Goal: Find specific page/section: Find specific page/section

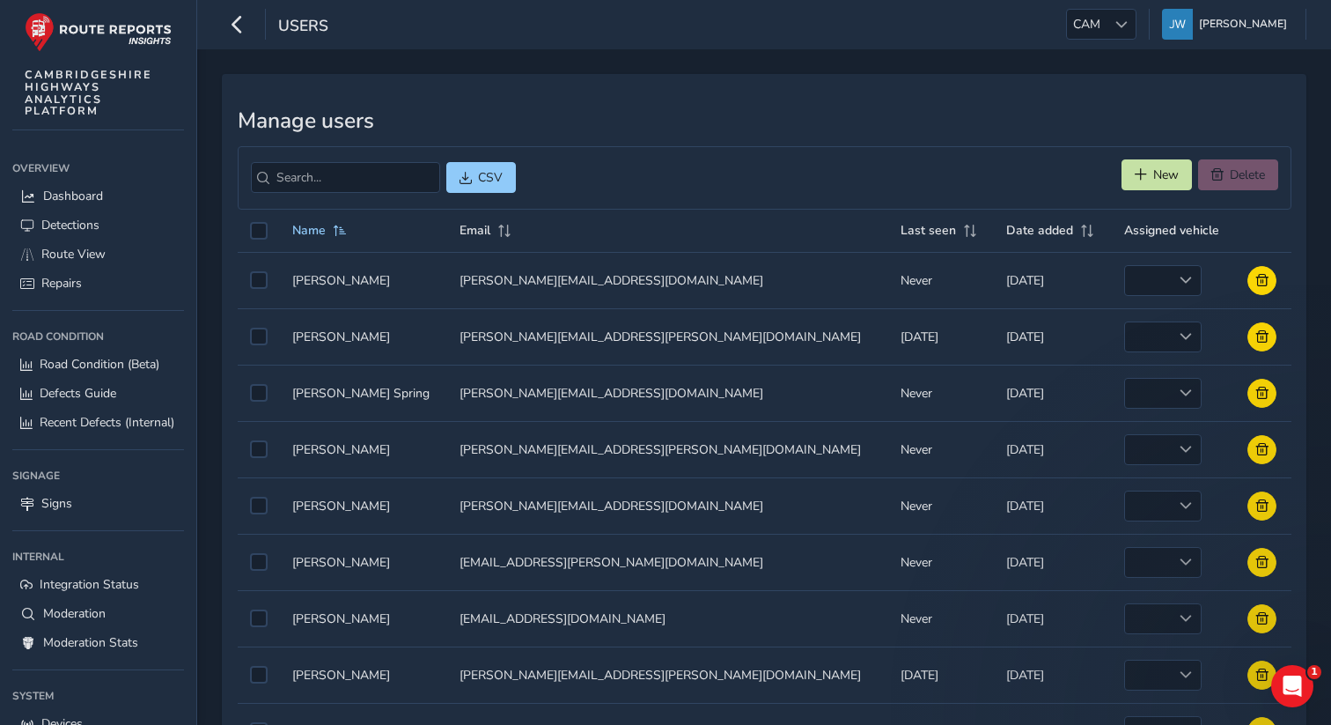
scroll to position [118, 0]
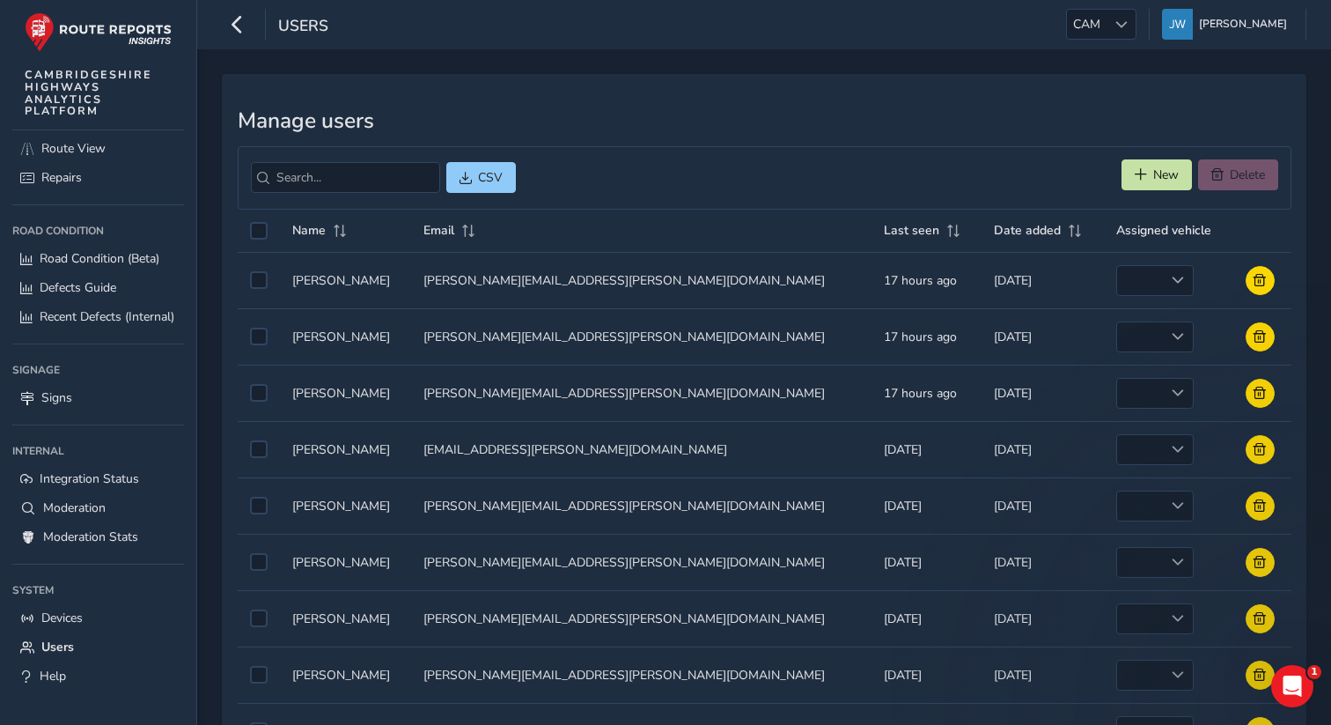
scroll to position [118, 0]
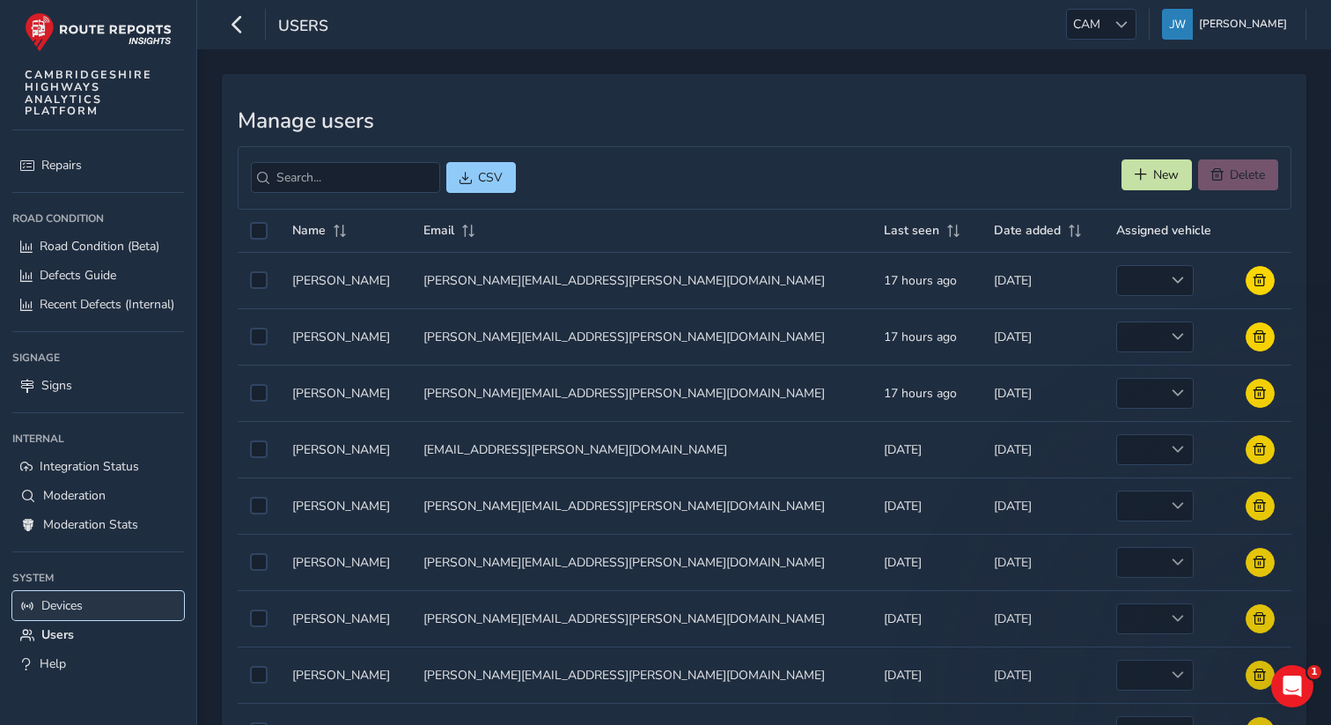
click at [71, 609] on span "Devices" at bounding box center [61, 605] width 41 height 17
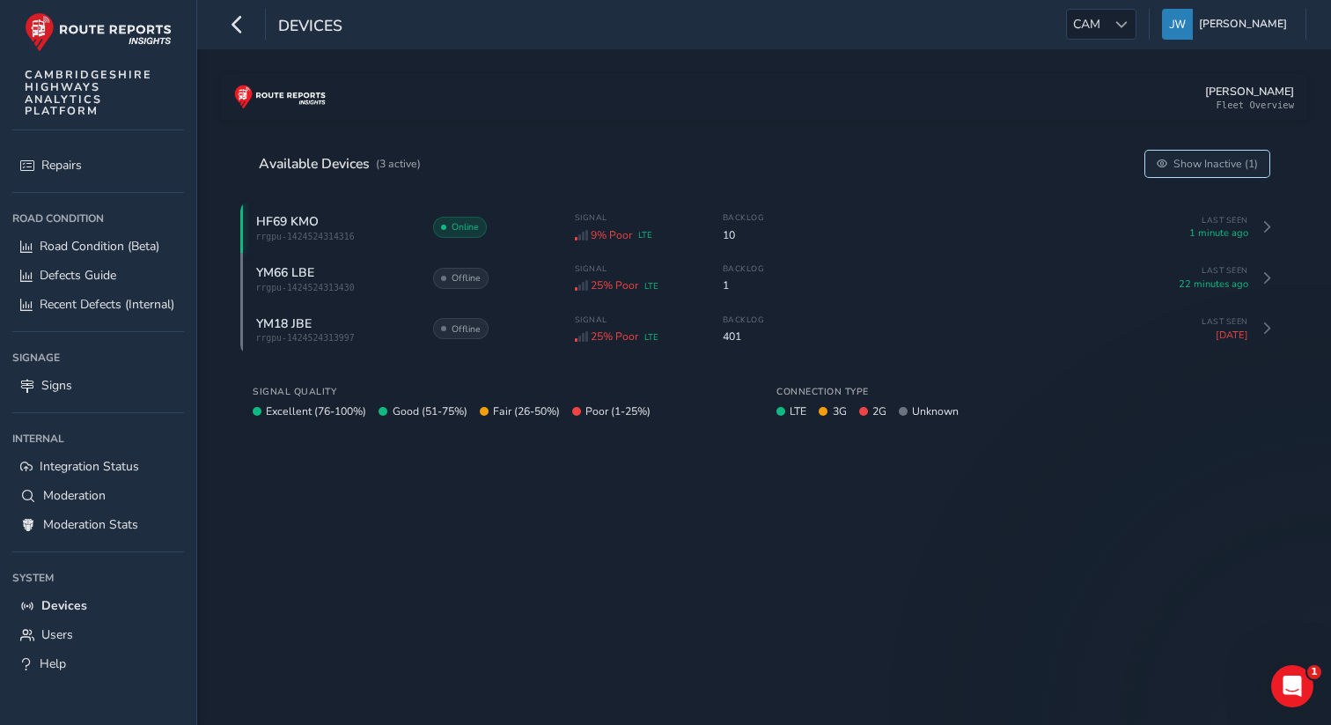
click at [1212, 159] on span "Show Inactive (1)" at bounding box center [1216, 164] width 85 height 14
